Goal: Task Accomplishment & Management: Manage account settings

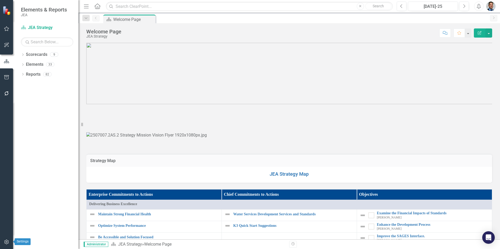
click at [7, 243] on icon "button" at bounding box center [6, 242] width 5 height 4
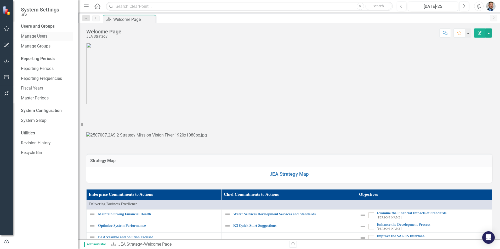
click at [33, 36] on link "Manage Users" at bounding box center [47, 36] width 52 height 6
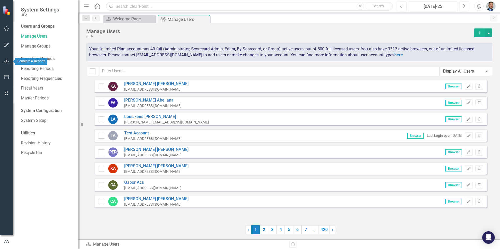
click at [5, 60] on icon "button" at bounding box center [6, 61] width 5 height 4
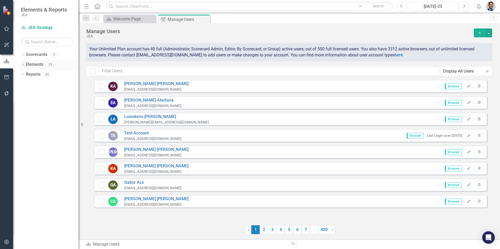
click at [27, 64] on link "Elements" at bounding box center [35, 65] width 18 height 6
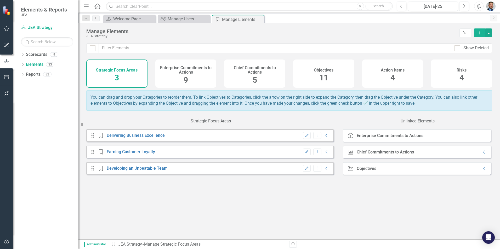
click at [326, 80] on span "11" at bounding box center [323, 77] width 9 height 9
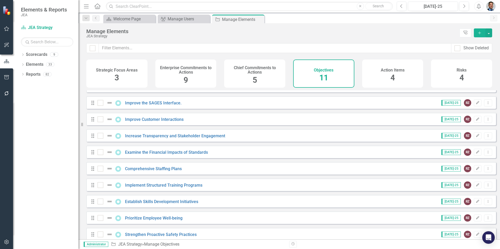
scroll to position [36, 0]
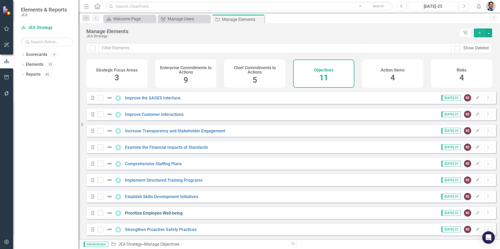
click at [162, 214] on link "Prioritize Employee Well-being" at bounding box center [154, 213] width 58 height 5
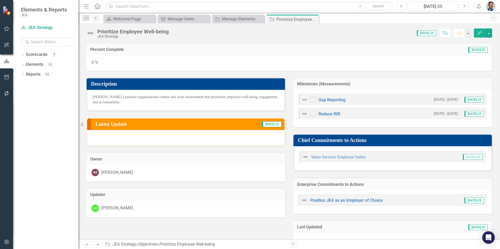
click at [94, 18] on icon "Previous" at bounding box center [96, 17] width 4 height 3
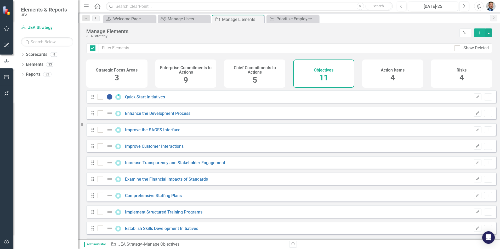
checkbox input "false"
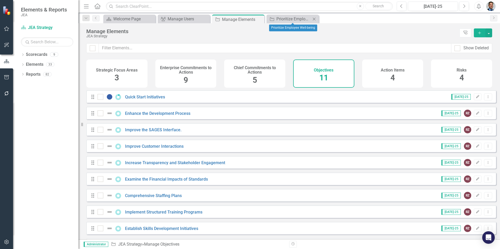
click at [315, 20] on icon "Close" at bounding box center [313, 19] width 5 height 4
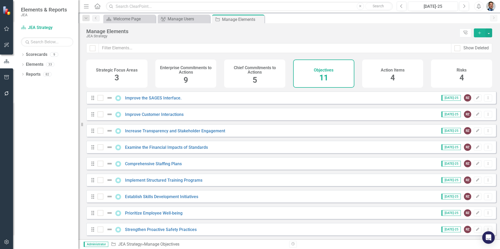
scroll to position [36, 0]
click at [146, 231] on link "Strengthen Proactive Safety Practices" at bounding box center [161, 229] width 72 height 5
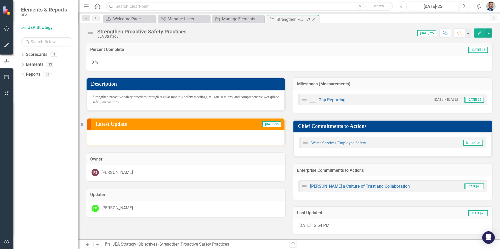
click at [313, 20] on icon "Close" at bounding box center [313, 19] width 5 height 4
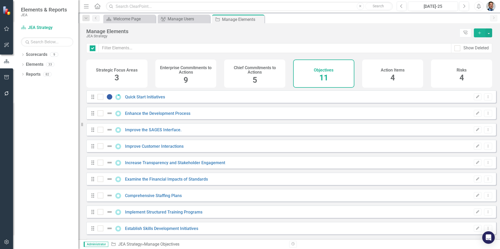
checkbox input "false"
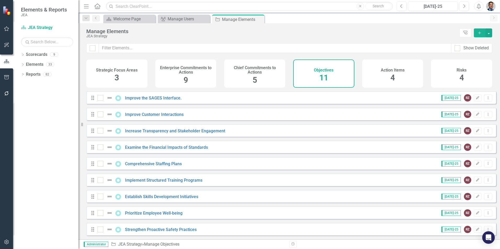
scroll to position [36, 0]
click at [148, 229] on link "Strengthen Proactive Safety Practices" at bounding box center [161, 229] width 72 height 5
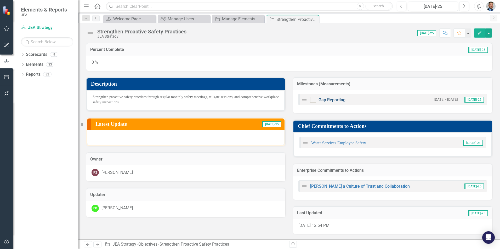
click at [337, 101] on link "Gap Reporting" at bounding box center [331, 100] width 27 height 5
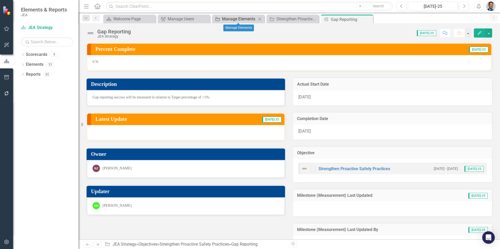
click at [229, 18] on div "Manage Elements" at bounding box center [239, 19] width 35 height 7
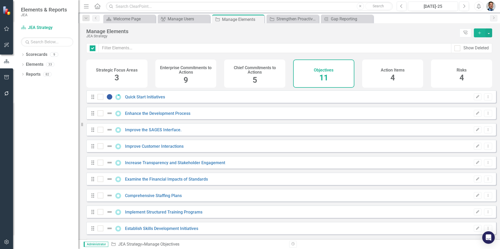
checkbox input "false"
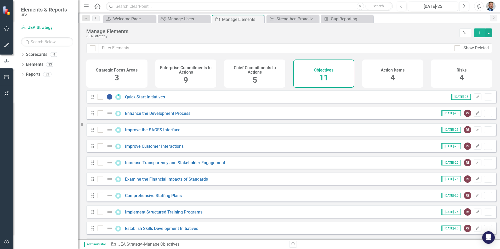
click at [118, 73] on span "3" at bounding box center [117, 77] width 4 height 9
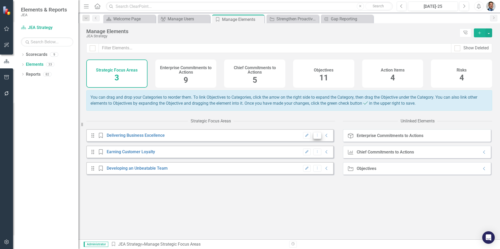
click at [315, 137] on icon "Dropdown Menu" at bounding box center [317, 135] width 4 height 3
click at [125, 138] on link "Delivering Business Excellence" at bounding box center [136, 135] width 58 height 5
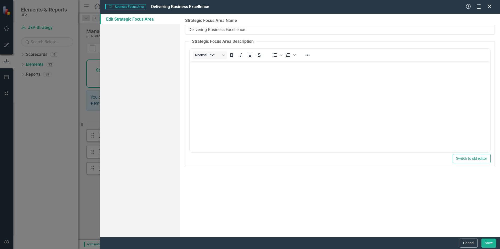
click at [490, 9] on div "Close" at bounding box center [489, 6] width 7 height 7
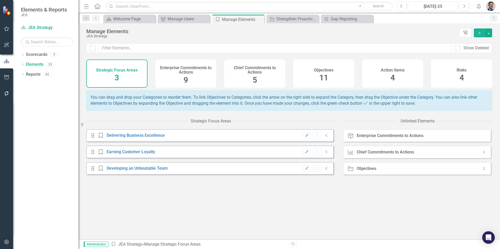
click at [464, 32] on icon "Tree Explorer" at bounding box center [465, 33] width 5 height 4
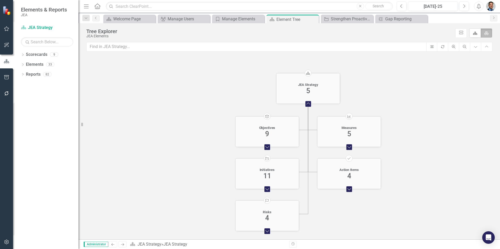
click at [268, 147] on foreignobject "Expand Chart" at bounding box center [267, 147] width 9 height 9
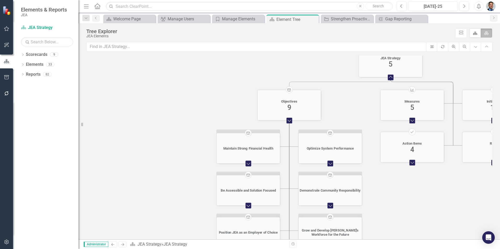
click at [249, 163] on icon "Expand Chart" at bounding box center [248, 164] width 6 height 4
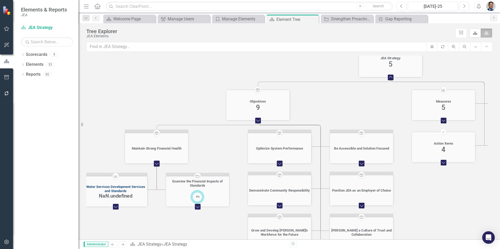
click at [113, 189] on div "Water Services Development Services and Standards" at bounding box center [115, 189] width 61 height 8
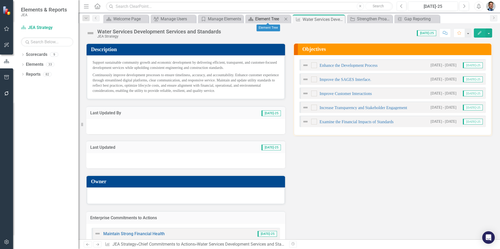
click at [257, 19] on div "Element Tree" at bounding box center [268, 19] width 27 height 7
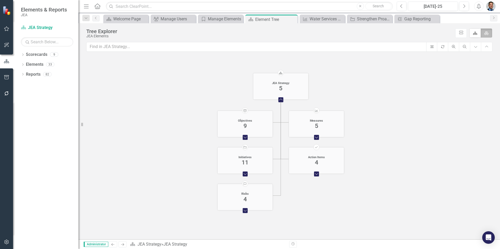
click at [316, 138] on foreignobject "Expand Chart" at bounding box center [316, 138] width 8 height 8
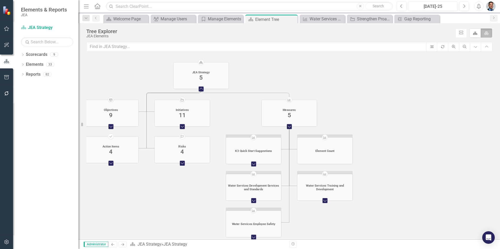
click at [326, 202] on icon "Expand Chart" at bounding box center [324, 201] width 5 height 4
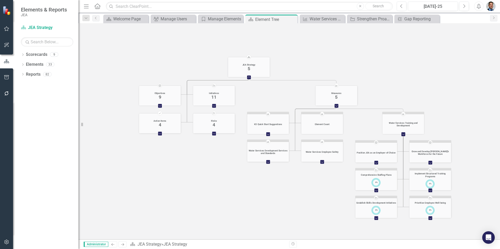
scroll to position [39, 0]
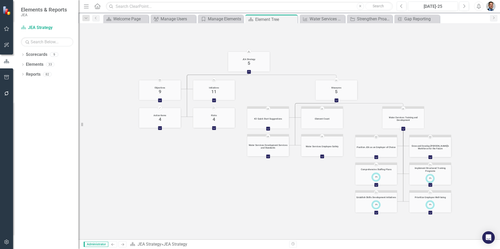
click at [375, 212] on icon "Expand Chart" at bounding box center [376, 213] width 4 height 3
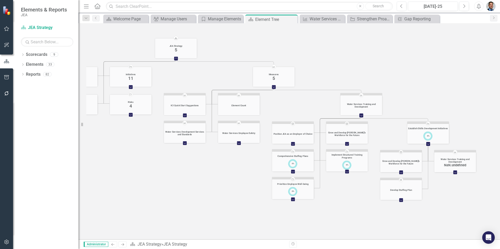
drag, startPoint x: 271, startPoint y: 227, endPoint x: 194, endPoint y: 215, distance: 77.8
click at [194, 215] on icon "Scorecard JEA Strategy 5 Collapse Chart Enterprise Commitments to Action Object…" at bounding box center [287, 127] width 402 height 223
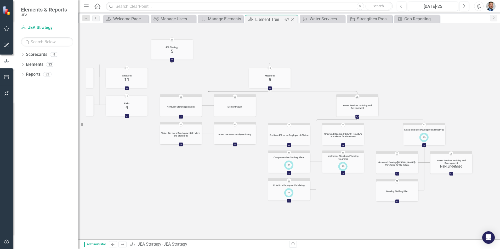
click at [292, 18] on icon "Close" at bounding box center [292, 19] width 5 height 4
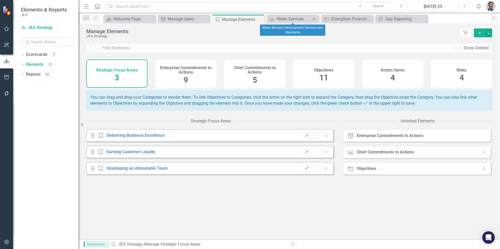
click at [314, 20] on icon "Close" at bounding box center [313, 19] width 5 height 4
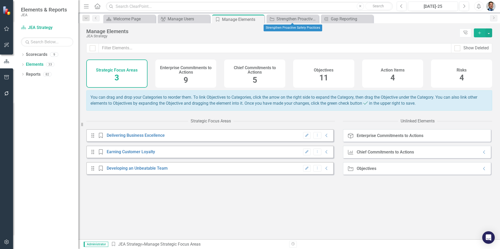
click at [0, 0] on icon "Close" at bounding box center [0, 0] width 0 height 0
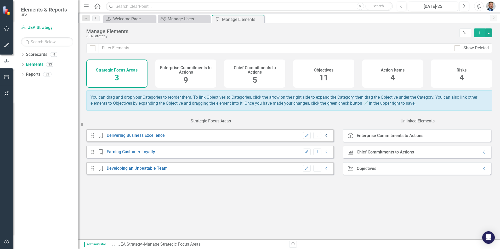
click at [324, 138] on icon "Collapse" at bounding box center [326, 136] width 5 height 4
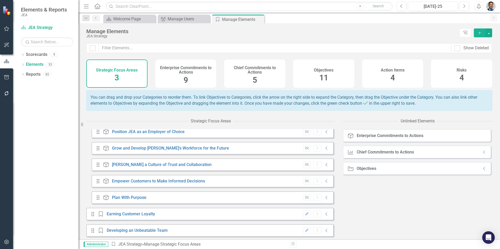
scroll to position [75, 0]
click at [324, 214] on icon "Collapse" at bounding box center [326, 213] width 5 height 4
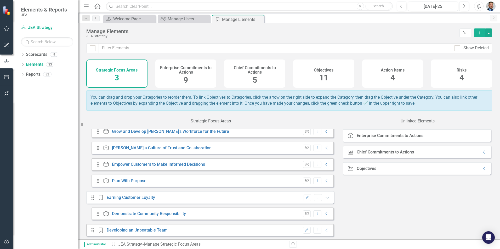
scroll to position [91, 0]
click at [324, 228] on icon "Collapse" at bounding box center [326, 229] width 5 height 4
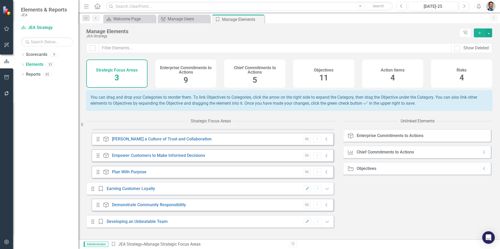
scroll to position [98, 0]
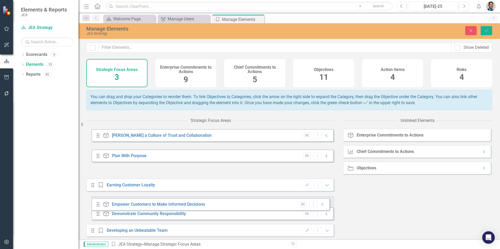
drag, startPoint x: 97, startPoint y: 156, endPoint x: 97, endPoint y: 205, distance: 48.9
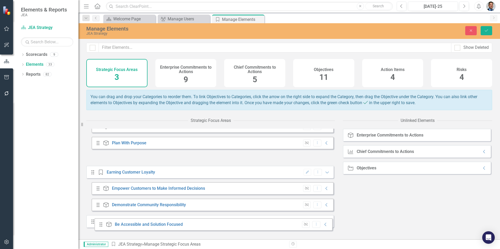
scroll to position [99, 0]
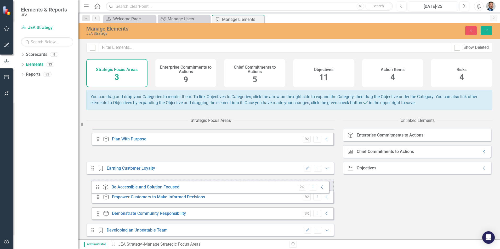
drag, startPoint x: 99, startPoint y: 169, endPoint x: 98, endPoint y: 189, distance: 19.1
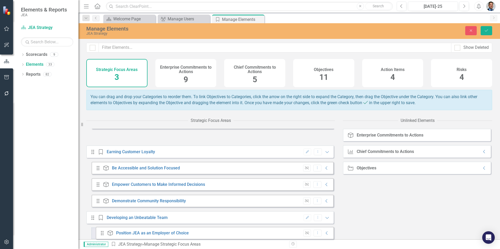
scroll to position [103, 0]
drag, startPoint x: 98, startPoint y: 189, endPoint x: 102, endPoint y: 232, distance: 43.3
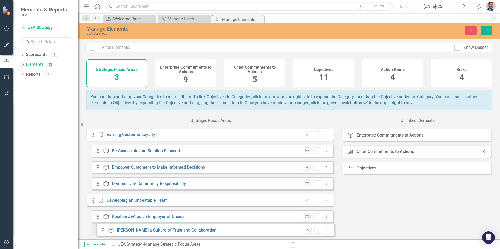
drag, startPoint x: 100, startPoint y: 181, endPoint x: 105, endPoint y: 232, distance: 51.5
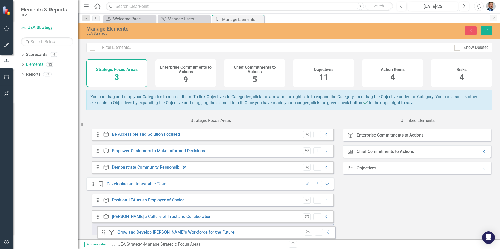
drag, startPoint x: 99, startPoint y: 189, endPoint x: 104, endPoint y: 233, distance: 44.5
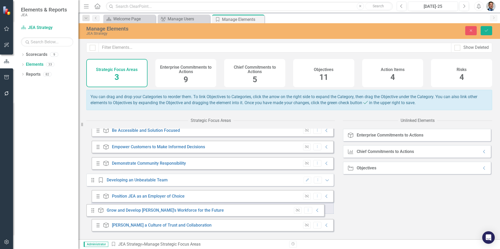
drag, startPoint x: 98, startPoint y: 229, endPoint x: 93, endPoint y: 210, distance: 19.5
click at [93, 210] on div "Drag Enterprise Commitments to Action Position JEA as an Employer of Choice Unl…" at bounding box center [213, 212] width 242 height 45
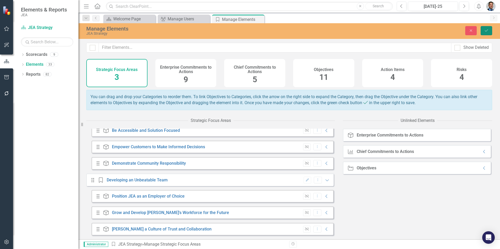
click at [490, 31] on button "Save" at bounding box center [487, 30] width 12 height 9
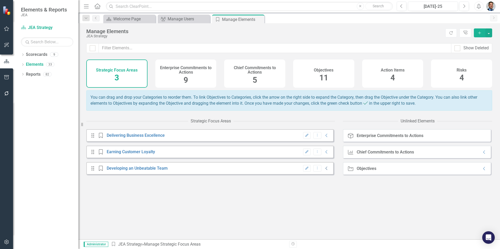
click at [326, 170] on icon at bounding box center [327, 168] width 2 height 3
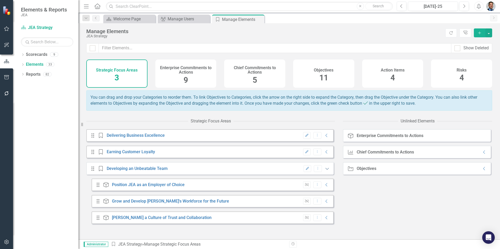
click at [324, 171] on icon "Expanded" at bounding box center [326, 169] width 5 height 4
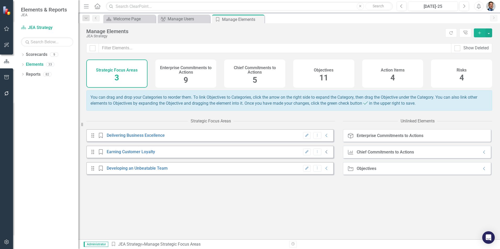
click at [324, 154] on icon "Collapse" at bounding box center [326, 152] width 5 height 4
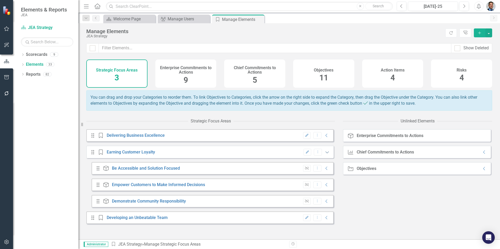
click at [326, 154] on icon at bounding box center [327, 153] width 3 height 2
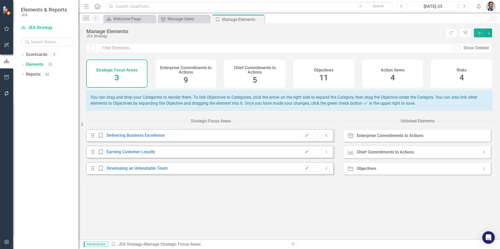
click at [325, 138] on icon "Collapse" at bounding box center [326, 136] width 5 height 4
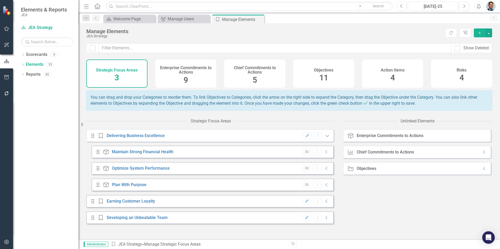
click at [325, 138] on icon "Expanded" at bounding box center [326, 136] width 5 height 4
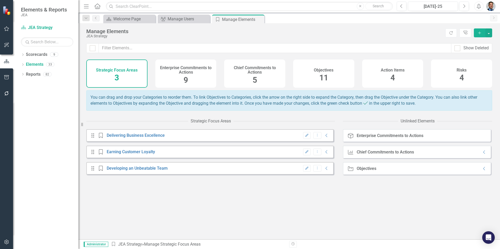
click at [262, 75] on h4 "Chief Commitments to Actions" at bounding box center [254, 70] width 55 height 9
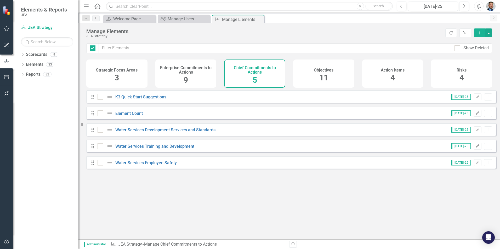
checkbox input "false"
click at [135, 100] on link "K3 Quick Start Suggestions" at bounding box center [140, 97] width 51 height 5
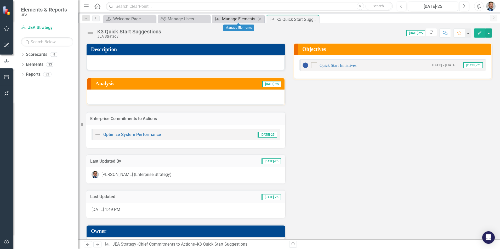
click at [234, 19] on div "Manage Elements" at bounding box center [239, 19] width 35 height 7
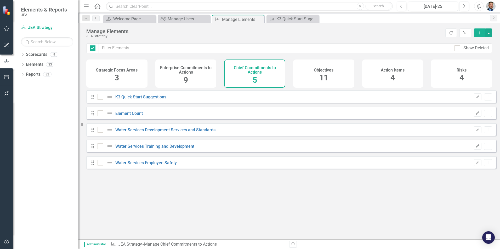
checkbox input "false"
click at [148, 132] on link "Water Services Development Services and Standards" at bounding box center [165, 130] width 100 height 5
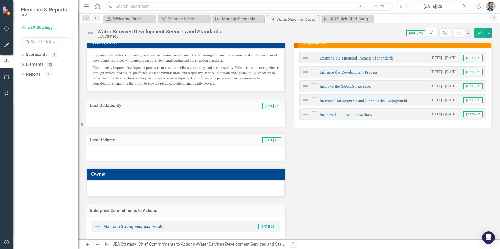
scroll to position [13, 0]
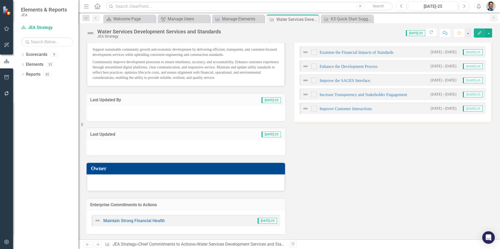
click at [253, 203] on h3 "Enterprise Commitments to Actions" at bounding box center [185, 205] width 191 height 5
click at [209, 203] on h3 "Enterprise Commitments to Actions" at bounding box center [185, 205] width 191 height 5
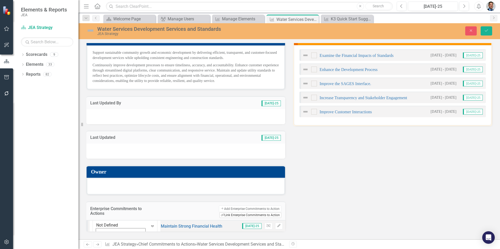
click at [232, 213] on button "Link Tag Link Enterprise Commitments to Action" at bounding box center [250, 216] width 62 height 6
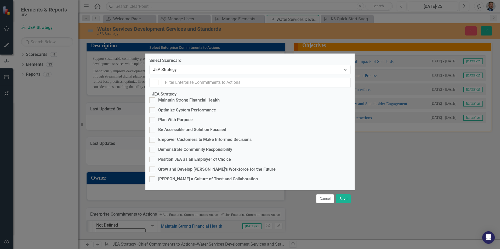
checkbox input "true"
checkbox input "false"
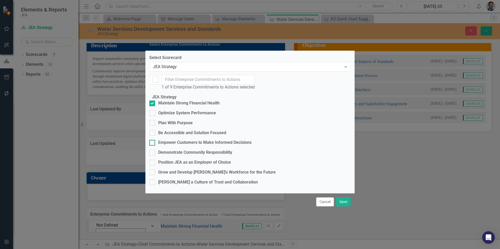
click at [153, 140] on input "Empower Customers to Make Informed Decisions" at bounding box center [150, 141] width 3 height 3
checkbox input "true"
click at [344, 207] on button "Save" at bounding box center [343, 202] width 15 height 9
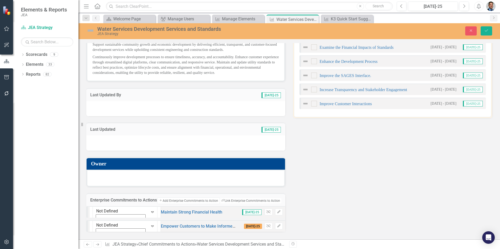
scroll to position [36, 0]
click at [485, 29] on button "Save" at bounding box center [487, 30] width 12 height 9
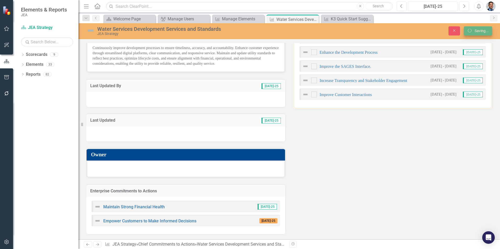
scroll to position [27, 0]
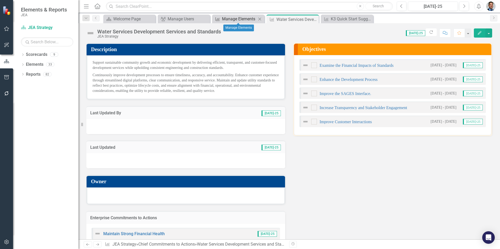
click at [236, 20] on div "Manage Elements" at bounding box center [239, 19] width 35 height 7
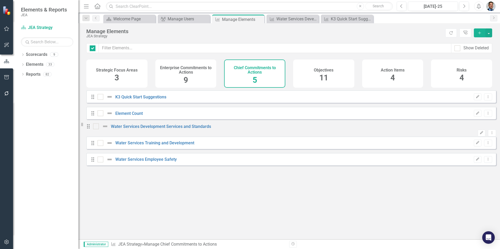
checkbox input "false"
click at [128, 100] on link "K3 Quick Start Suggestions" at bounding box center [140, 97] width 51 height 5
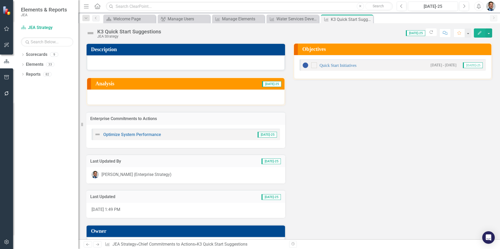
click at [245, 119] on h3 "Enterprise Commitments to Actions" at bounding box center [185, 119] width 191 height 5
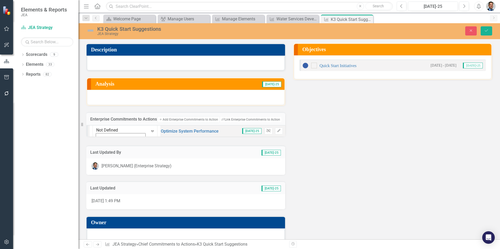
click at [265, 135] on button "Unlink" at bounding box center [269, 131] width 8 height 7
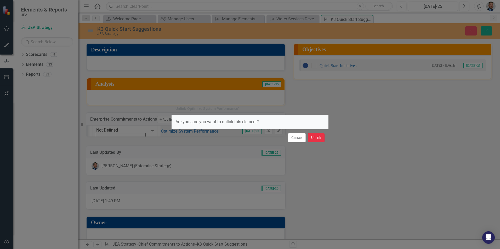
click at [316, 137] on button "Unlink" at bounding box center [316, 137] width 17 height 9
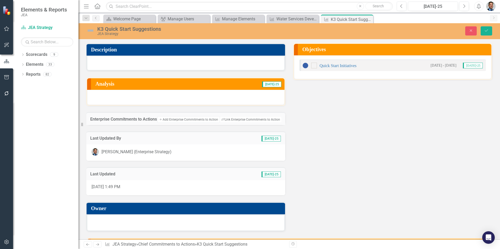
click at [498, 29] on div "Close Save" at bounding box center [412, 30] width 176 height 9
click at [485, 29] on icon "Save" at bounding box center [486, 31] width 5 height 4
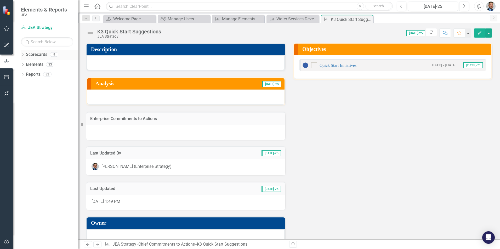
click at [23, 55] on icon "Dropdown" at bounding box center [23, 55] width 4 height 3
click at [20, 65] on icon "Dropdown" at bounding box center [18, 64] width 4 height 3
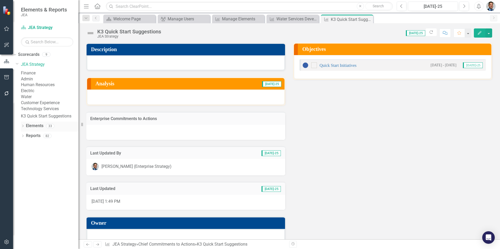
click at [29, 129] on link "Elements" at bounding box center [35, 126] width 18 height 6
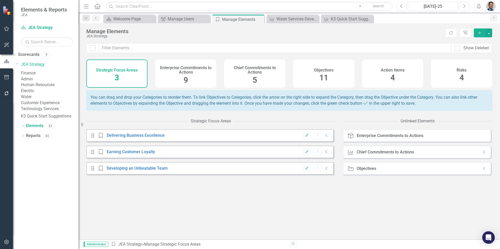
click at [263, 77] on div "Chief Commitments to Actions 5" at bounding box center [254, 74] width 61 height 28
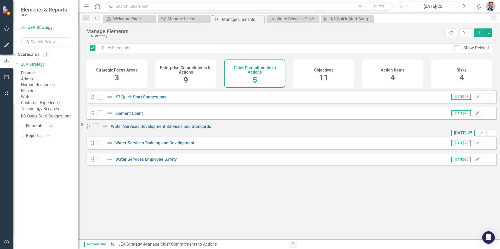
checkbox input "false"
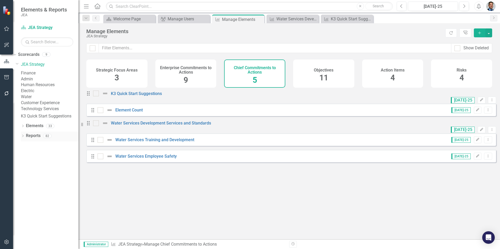
click at [23, 138] on icon "Dropdown" at bounding box center [23, 136] width 4 height 3
click at [19, 147] on icon "Dropdown" at bounding box center [17, 145] width 4 height 3
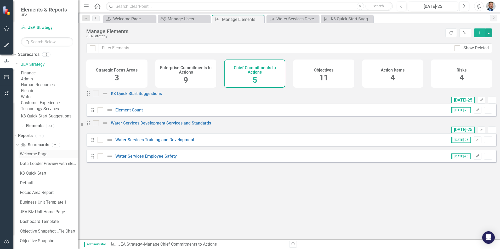
click at [47, 157] on div "Welcome Page" at bounding box center [49, 154] width 59 height 5
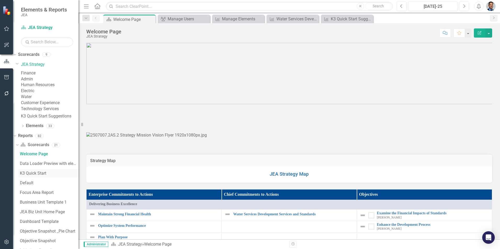
click at [39, 176] on div "K3 Quick Start" at bounding box center [49, 173] width 59 height 5
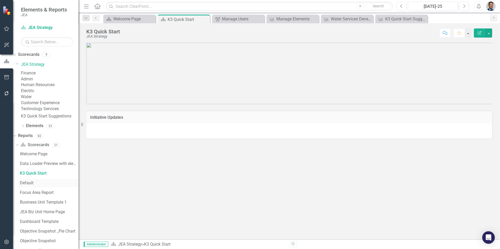
click at [36, 186] on div "Default" at bounding box center [49, 183] width 59 height 5
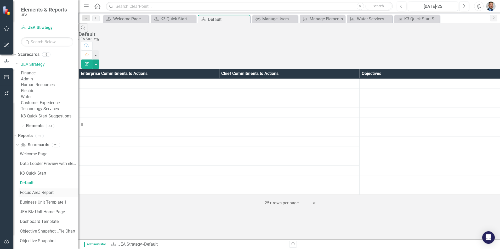
click at [37, 195] on div "Focus Area Report" at bounding box center [49, 193] width 59 height 5
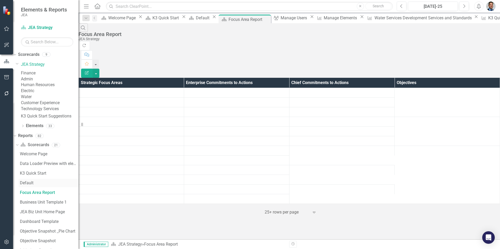
click at [37, 186] on div "Default" at bounding box center [49, 183] width 59 height 5
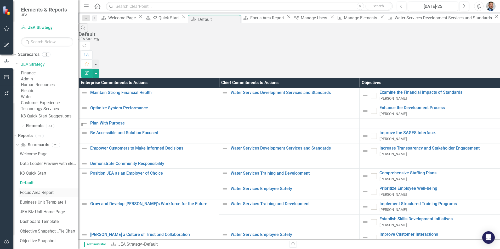
click at [37, 195] on div "Focus Area Report" at bounding box center [49, 193] width 59 height 5
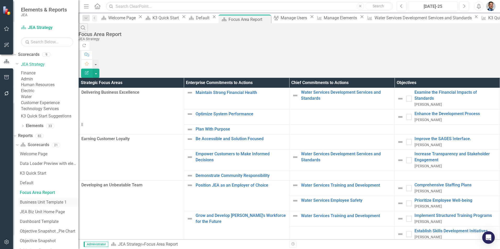
click at [38, 205] on div "Business Unit Template 1" at bounding box center [49, 202] width 59 height 5
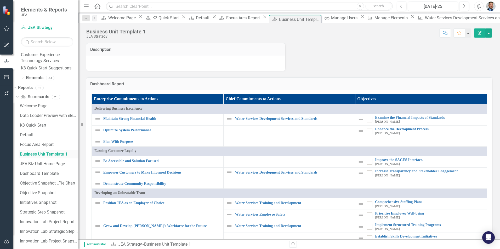
scroll to position [52, 0]
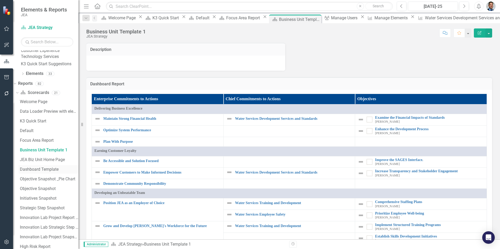
click at [44, 172] on div "Dashboard Template" at bounding box center [49, 169] width 59 height 5
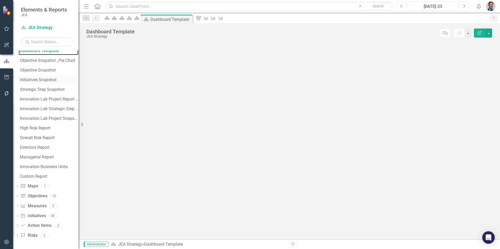
scroll to position [187, 0]
click at [42, 160] on div "Managerial Report" at bounding box center [49, 157] width 59 height 5
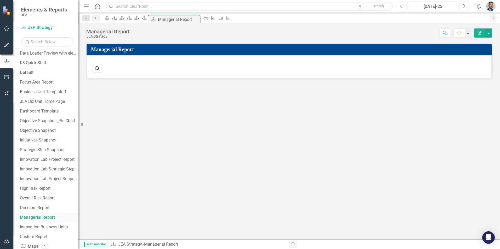
scroll to position [163, 0]
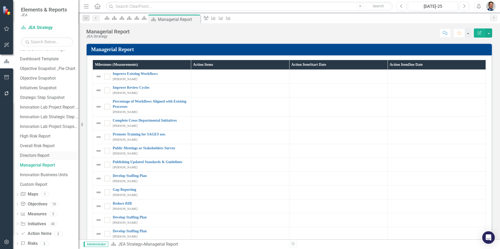
click at [47, 158] on div "Directors Report" at bounding box center [49, 155] width 59 height 5
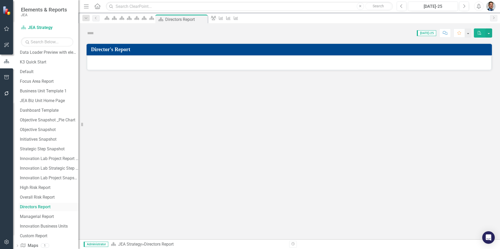
scroll to position [101, 0]
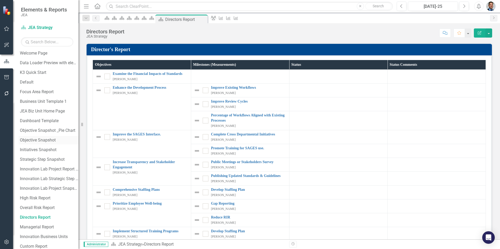
click at [47, 143] on div "Objective Snapshot" at bounding box center [49, 140] width 59 height 5
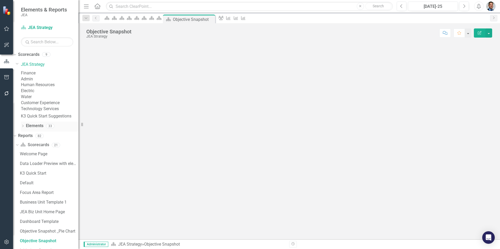
click at [28, 129] on link "Elements" at bounding box center [35, 126] width 18 height 6
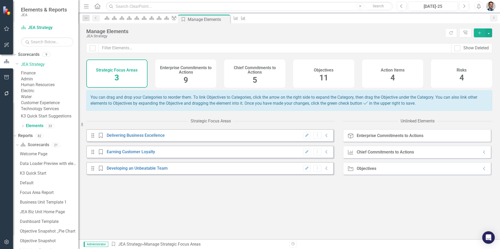
click at [253, 77] on span "5" at bounding box center [255, 80] width 4 height 9
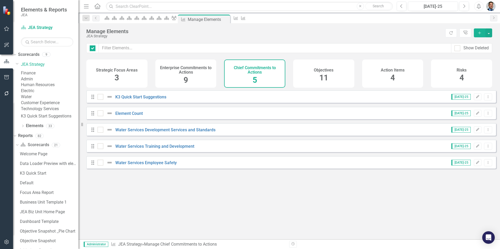
checkbox input "false"
click at [150, 133] on link "Water Services Development Services and Standards" at bounding box center [165, 130] width 100 height 5
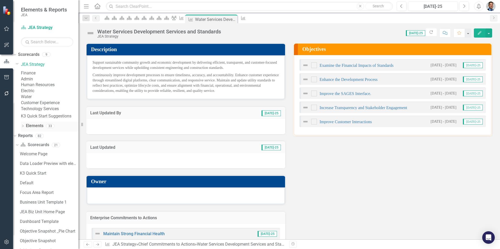
click at [41, 129] on link "Elements" at bounding box center [35, 126] width 18 height 6
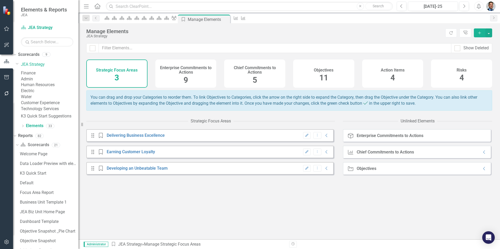
click at [179, 77] on div "Enterprise Commitments to Actions 9" at bounding box center [185, 74] width 61 height 28
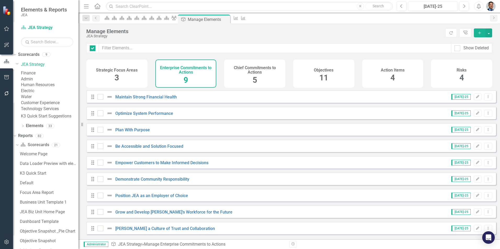
checkbox input "false"
click at [151, 116] on link "Optimize System Performance" at bounding box center [144, 113] width 58 height 5
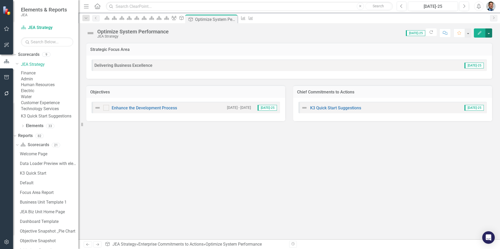
click at [486, 35] on button "button" at bounding box center [488, 33] width 7 height 9
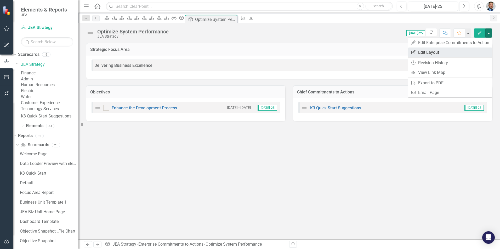
click at [434, 52] on link "Edit Report Edit Layout" at bounding box center [450, 53] width 84 height 10
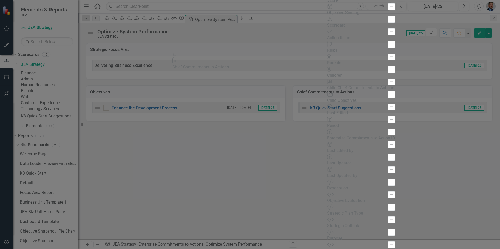
drag, startPoint x: 346, startPoint y: 67, endPoint x: 183, endPoint y: 60, distance: 163.0
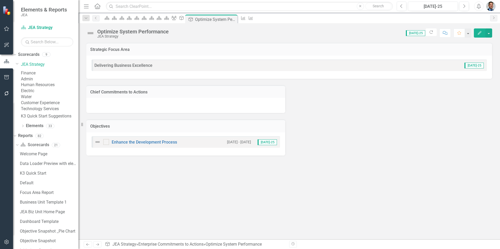
click at [142, 92] on h3 "Chief Commitments to Actions" at bounding box center [185, 92] width 191 height 5
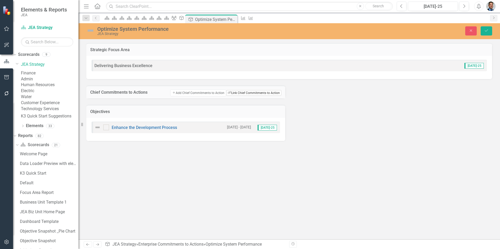
click at [251, 94] on button "Link Tag Link Chief Commitments to Action" at bounding box center [253, 93] width 55 height 6
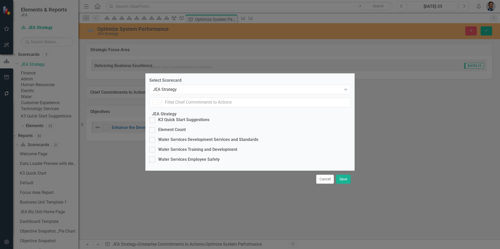
checkbox input "false"
click at [155, 137] on div at bounding box center [152, 140] width 6 height 6
click at [153, 137] on input "Water Services Development Services and Standards" at bounding box center [150, 138] width 3 height 3
checkbox input "true"
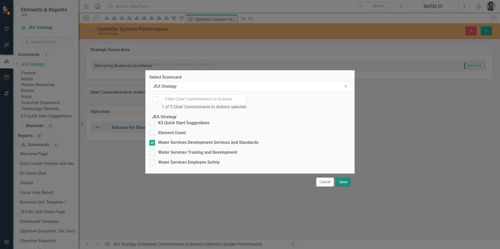
click at [345, 187] on button "Save" at bounding box center [343, 182] width 15 height 9
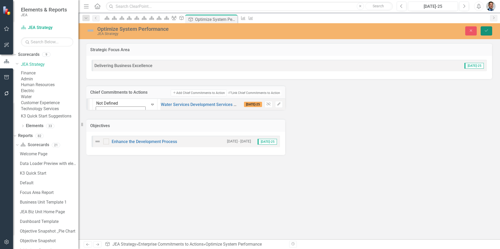
click at [488, 32] on icon "Save" at bounding box center [486, 31] width 5 height 4
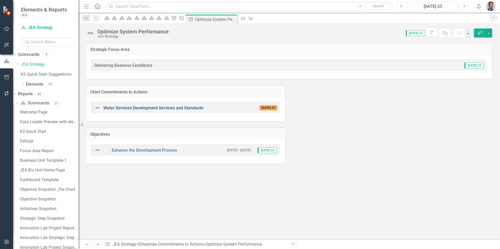
click at [139, 107] on link "Water Services Development Services and Standards" at bounding box center [153, 108] width 100 height 5
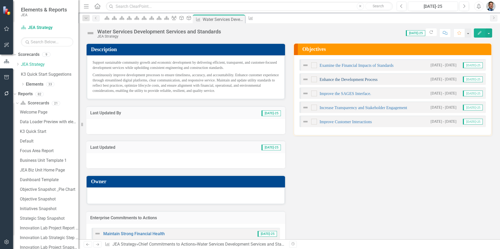
click at [333, 79] on link "Enhance the Development Process" at bounding box center [349, 79] width 58 height 4
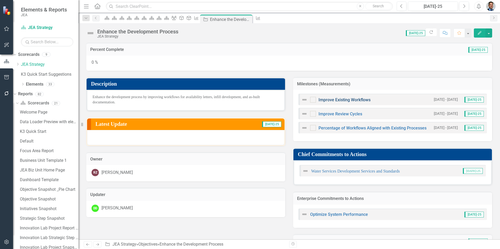
click at [343, 100] on link "Improve Existing Workflows" at bounding box center [344, 100] width 52 height 5
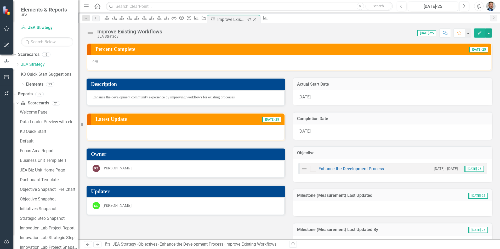
click at [256, 19] on icon at bounding box center [254, 19] width 3 height 3
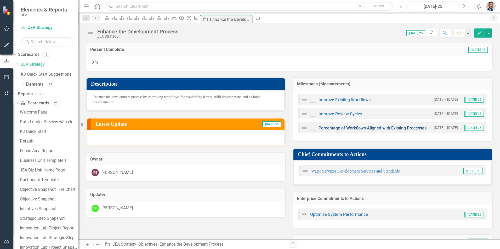
click at [340, 127] on link "Percentage of Workflows Aligned with Existing Processes" at bounding box center [372, 128] width 108 height 5
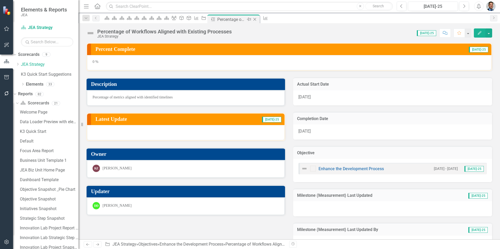
click at [257, 18] on icon "Close" at bounding box center [254, 19] width 5 height 4
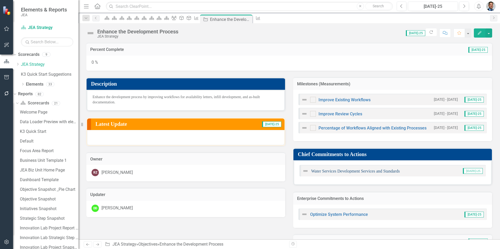
click at [364, 172] on link "Water Services Development Services and Standards" at bounding box center [355, 171] width 89 height 4
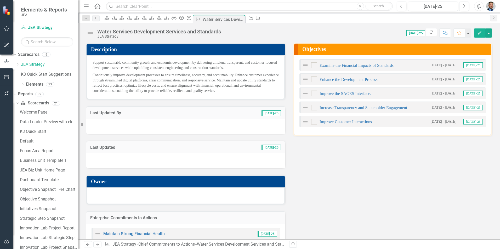
click at [98, 30] on div "Water Services Development Services and Standards" at bounding box center [159, 32] width 124 height 6
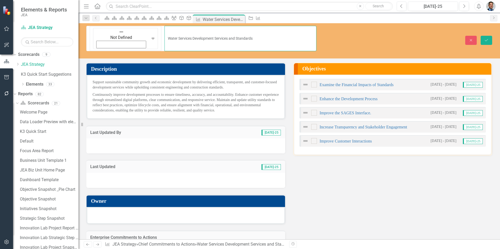
click at [164, 29] on input "Water Services Development Services and Standards" at bounding box center [240, 38] width 152 height 25
type input "Improve Water Services Development Services and Standards"
click at [488, 38] on icon "Save" at bounding box center [486, 40] width 5 height 4
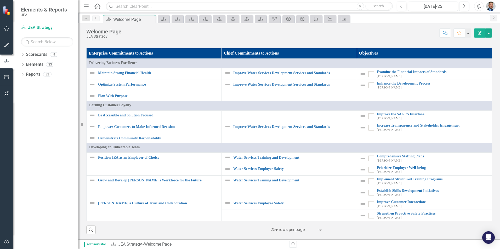
scroll to position [465, 0]
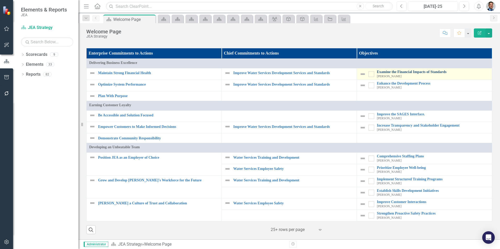
click at [406, 71] on link "Examine the Financial Impacts of Standards" at bounding box center [433, 72] width 112 height 4
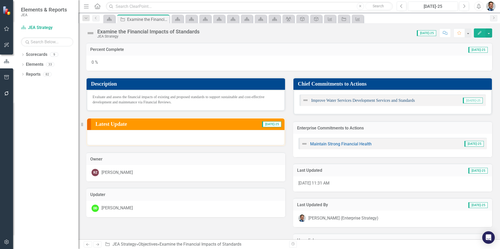
click at [358, 100] on link "Improve Water Services Development Services and Standards" at bounding box center [363, 100] width 104 height 4
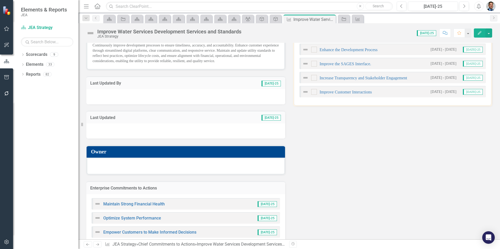
scroll to position [41, 0]
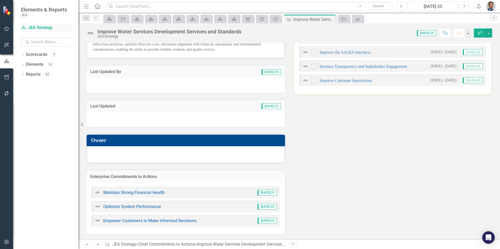
click at [50, 26] on link "Scorecard JEA Strategy" at bounding box center [47, 28] width 52 height 6
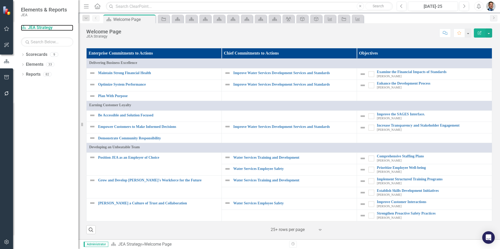
scroll to position [366, 0]
click at [280, 36] on link "JEA Strategy Map" at bounding box center [289, 33] width 39 height 6
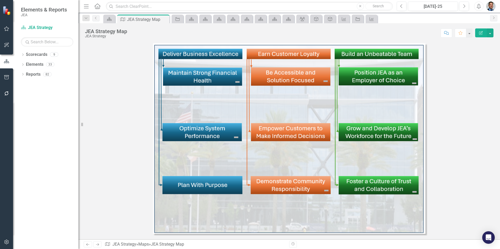
click at [237, 138] on img at bounding box center [236, 137] width 6 height 6
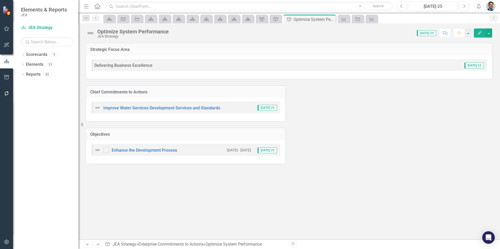
click at [166, 111] on div "Improve Water Services Development Services and Standards" at bounding box center [157, 108] width 126 height 6
click at [166, 109] on link "Improve Water Services Development Services and Standards" at bounding box center [161, 108] width 117 height 5
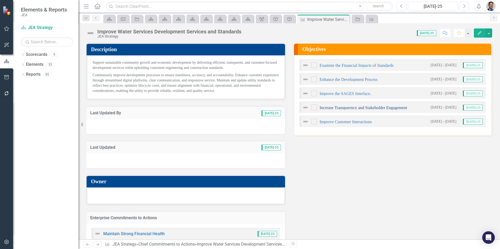
click at [338, 108] on link "Increase Transparency and Stakeholder Engagement" at bounding box center [364, 108] width 88 height 4
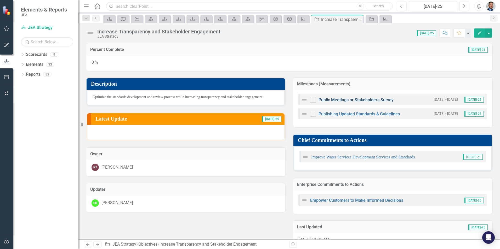
click at [329, 99] on link "Public Meetings or Stakeholders Survey" at bounding box center [355, 100] width 75 height 5
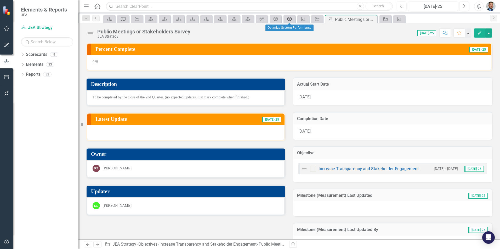
click at [287, 19] on icon "Enterprise Commitments to Action" at bounding box center [289, 19] width 5 height 4
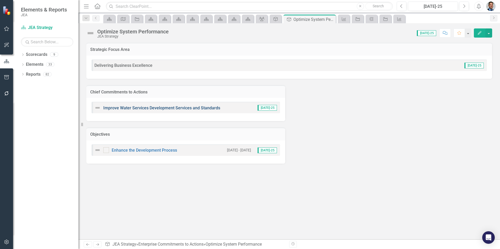
click at [129, 107] on link "Improve Water Services Development Services and Standards" at bounding box center [161, 108] width 117 height 5
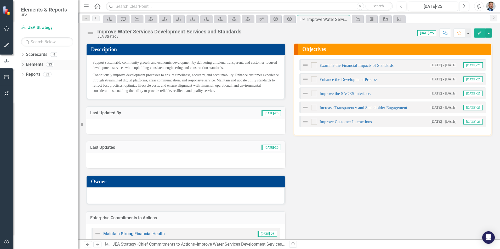
click at [28, 63] on link "Elements" at bounding box center [35, 65] width 18 height 6
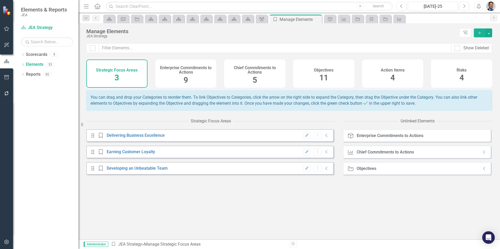
click at [252, 73] on h4 "Chief Commitments to Actions" at bounding box center [254, 70] width 55 height 9
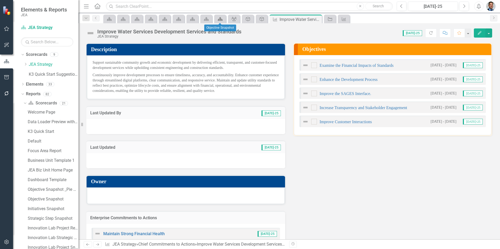
click at [223, 20] on icon "Scorecard" at bounding box center [220, 19] width 5 height 4
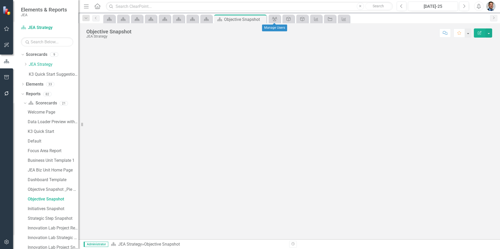
click at [278, 23] on div "Group" at bounding box center [275, 19] width 12 height 9
click at [289, 19] on icon "Enterprise Commitments to Action" at bounding box center [288, 19] width 5 height 4
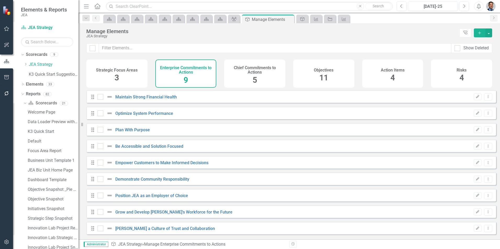
checkbox input "false"
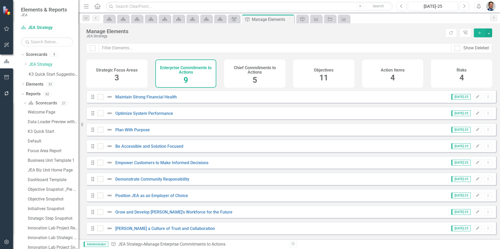
click at [246, 70] on h4 "Chief Commitments to Actions" at bounding box center [254, 70] width 55 height 9
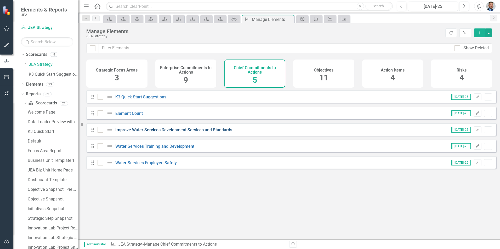
click at [207, 133] on link "Improve Water Services Development Services and Standards" at bounding box center [173, 130] width 117 height 5
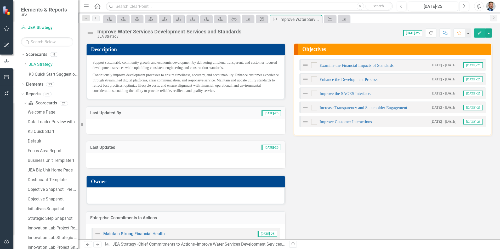
click at [134, 31] on div "Improve Water Services Development Services and Standards" at bounding box center [169, 32] width 144 height 6
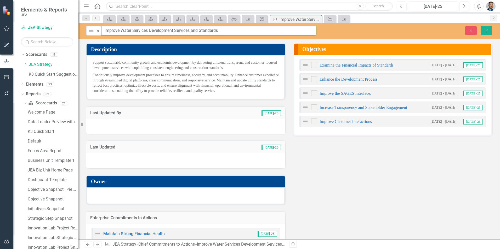
click at [134, 31] on input "Improve Water Services Development Services and Standards" at bounding box center [208, 31] width 215 height 10
type input "Improve Water Systems Development Services and Standards"
click at [488, 30] on icon "Save" at bounding box center [486, 31] width 5 height 4
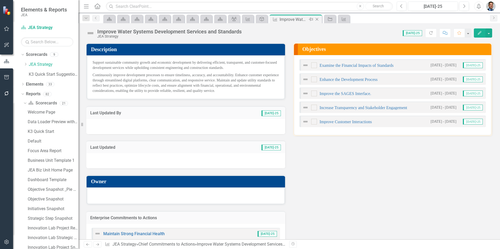
click at [316, 19] on icon at bounding box center [317, 19] width 3 height 3
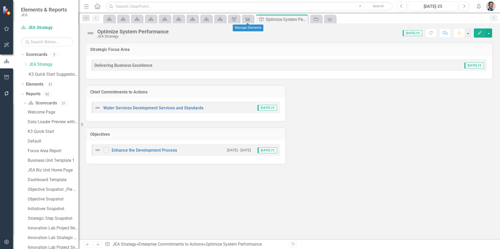
click at [252, 18] on link "Chief Commitments to Action" at bounding box center [247, 19] width 9 height 7
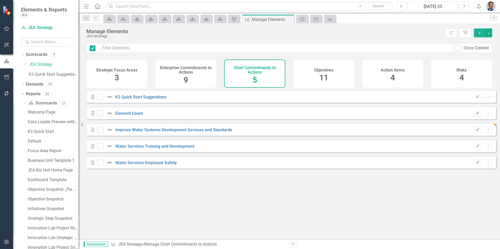
checkbox input "false"
click at [139, 149] on link "Water Services Training and Development" at bounding box center [154, 146] width 79 height 5
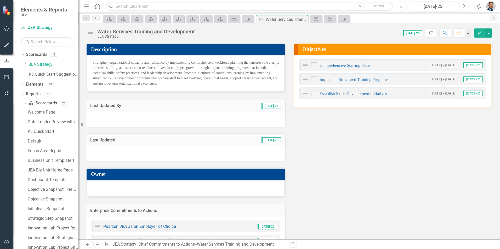
click at [108, 32] on div "Water Services Training and Development" at bounding box center [146, 32] width 98 height 6
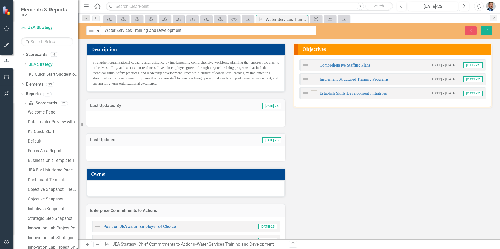
click at [105, 30] on input "Water Services Training and Development" at bounding box center [208, 31] width 215 height 10
click at [135, 30] on input "Improve Water Services Training and Development" at bounding box center [208, 31] width 215 height 10
drag, startPoint x: 104, startPoint y: 31, endPoint x: 149, endPoint y: 30, distance: 45.0
click at [149, 30] on input "Improve Water Systems Training and Development" at bounding box center [208, 31] width 215 height 10
type input "Improve Water Systems Training and Development"
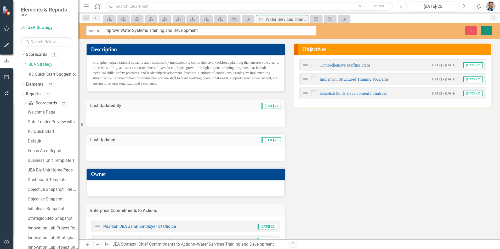
click at [485, 29] on icon "Save" at bounding box center [486, 31] width 5 height 4
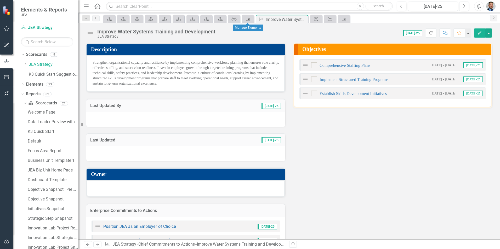
click at [248, 19] on icon at bounding box center [248, 19] width 4 height 4
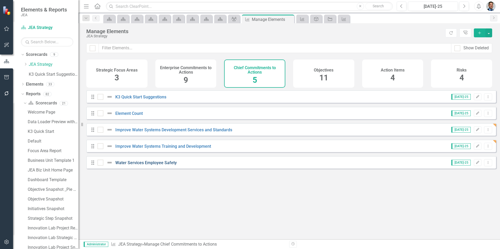
click at [140, 166] on link "Water Services Employee Safety" at bounding box center [145, 163] width 61 height 5
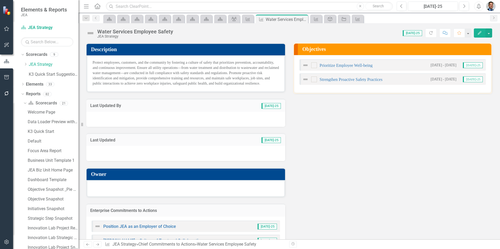
click at [102, 29] on div "Water Services Employee Safety" at bounding box center [135, 32] width 76 height 6
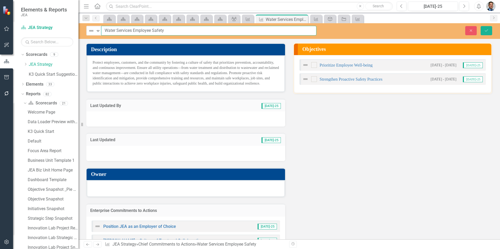
drag, startPoint x: 104, startPoint y: 29, endPoint x: 134, endPoint y: 30, distance: 29.6
click at [134, 30] on input "Water Services Employee Safety" at bounding box center [208, 31] width 215 height 10
paste input "Improve Water System"
type input "Improve Water Systems Employee Safety"
click at [483, 31] on button "Save" at bounding box center [487, 30] width 12 height 9
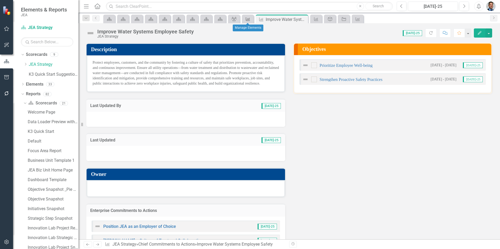
click at [247, 20] on icon "Chief Commitments to Action" at bounding box center [247, 19] width 5 height 4
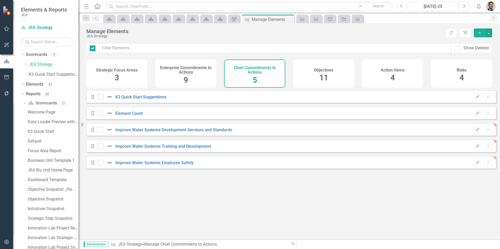
checkbox input "false"
click at [125, 19] on icon at bounding box center [123, 19] width 5 height 4
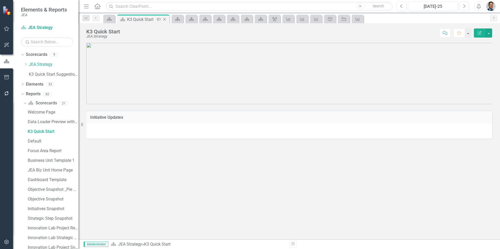
click at [164, 19] on icon "Close" at bounding box center [164, 19] width 5 height 4
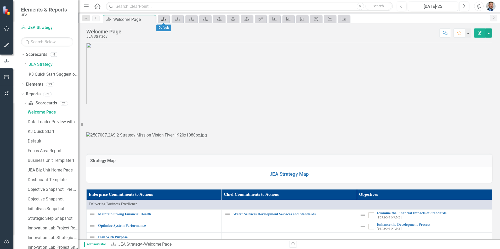
click at [164, 19] on icon "Scorecard" at bounding box center [163, 19] width 5 height 4
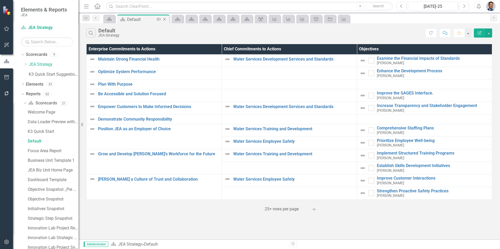
click at [165, 19] on icon at bounding box center [164, 19] width 3 height 3
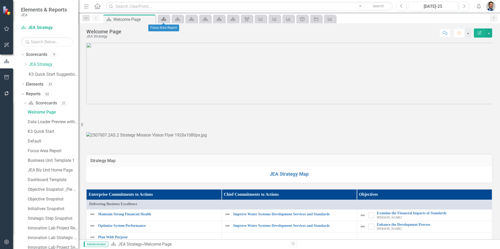
click at [165, 19] on icon at bounding box center [163, 19] width 5 height 4
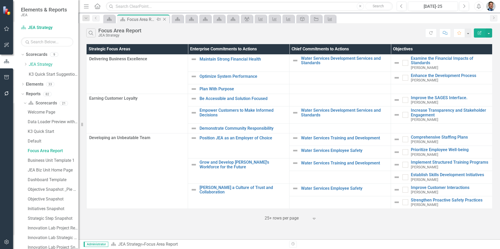
click at [162, 18] on icon "Close" at bounding box center [164, 19] width 5 height 4
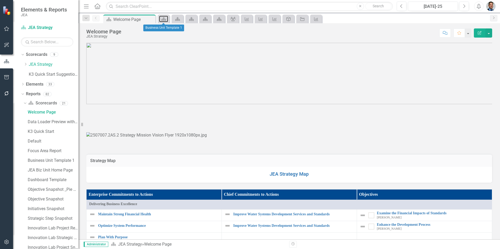
click at [162, 18] on icon "Scorecard" at bounding box center [163, 19] width 5 height 4
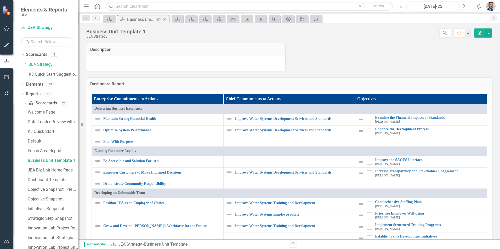
click at [162, 18] on icon "Close" at bounding box center [164, 19] width 5 height 4
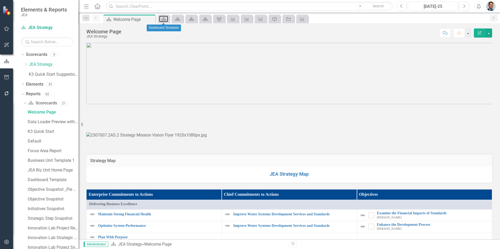
click at [162, 18] on icon "Scorecard" at bounding box center [163, 19] width 5 height 4
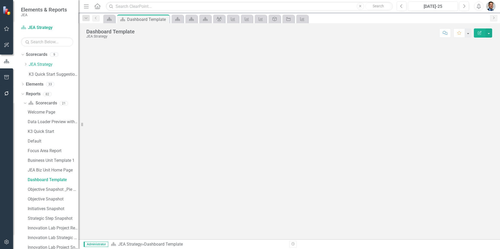
click at [0, 0] on icon "Close" at bounding box center [0, 0] width 0 height 0
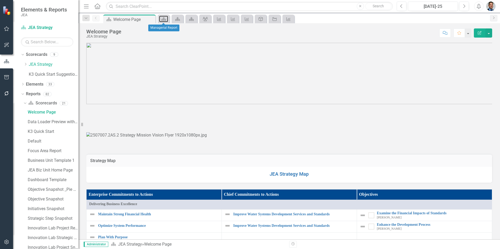
click at [162, 18] on icon "Scorecard" at bounding box center [163, 19] width 5 height 4
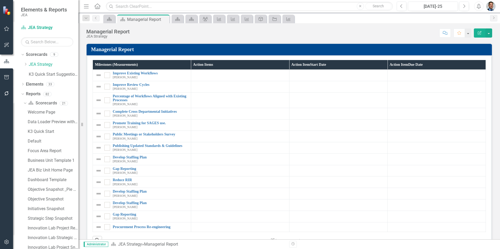
scroll to position [41, 0]
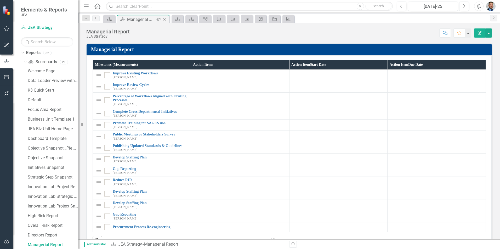
click at [162, 18] on icon "Close" at bounding box center [164, 19] width 5 height 4
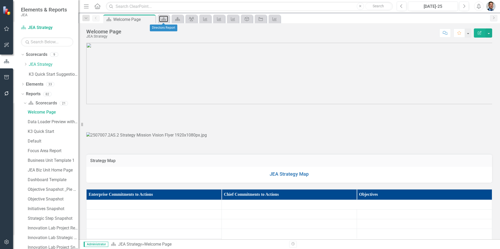
click at [162, 18] on icon "Scorecard" at bounding box center [163, 19] width 5 height 4
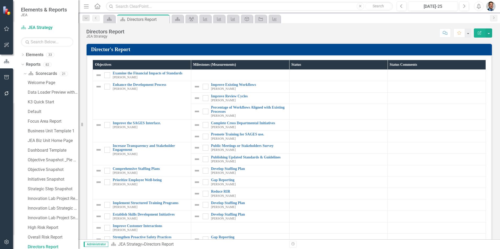
scroll to position [32, 0]
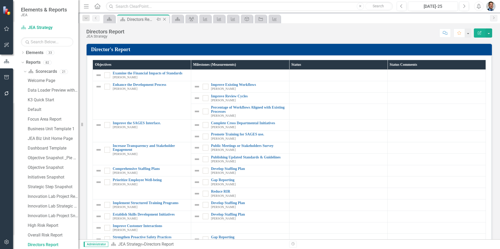
click at [162, 18] on icon "Close" at bounding box center [164, 19] width 5 height 4
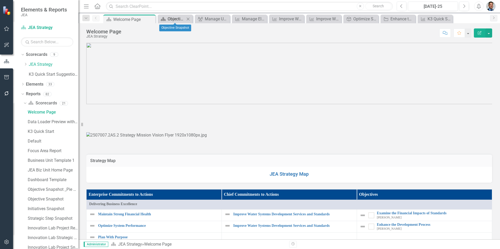
click at [162, 18] on icon "Scorecard" at bounding box center [163, 19] width 5 height 4
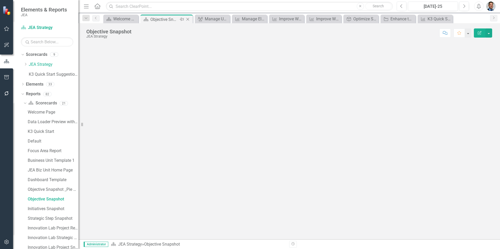
click at [188, 20] on icon "Close" at bounding box center [187, 19] width 5 height 4
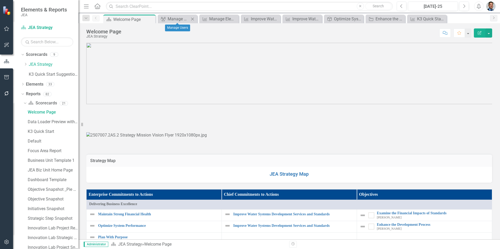
click at [192, 19] on icon "Close" at bounding box center [192, 19] width 5 height 4
click at [198, 20] on icon "Close" at bounding box center [198, 19] width 5 height 4
click at [206, 20] on icon "Close" at bounding box center [205, 19] width 5 height 4
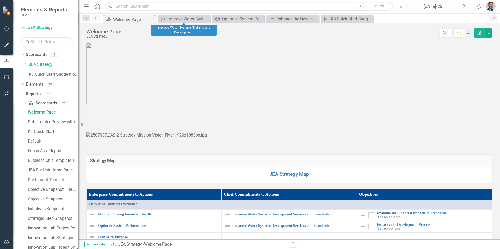
click at [0, 0] on icon "Close" at bounding box center [0, 0] width 0 height 0
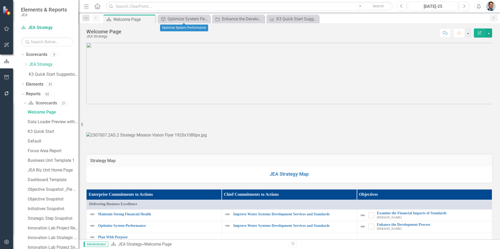
click at [0, 0] on icon "Close" at bounding box center [0, 0] width 0 height 0
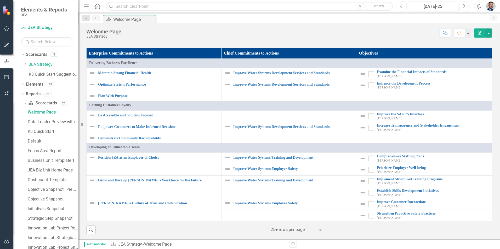
scroll to position [392, 0]
